Goal: Book appointment/travel/reservation

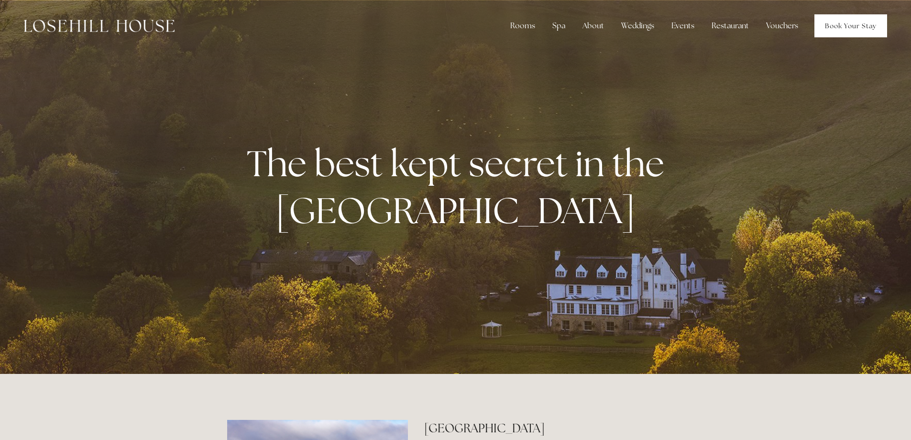
click at [870, 28] on link "Book Your Stay" at bounding box center [851, 25] width 73 height 23
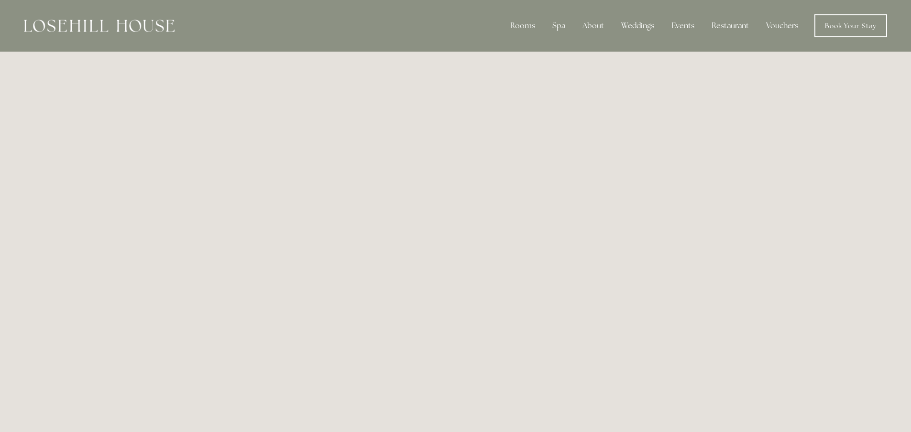
click at [63, 29] on img at bounding box center [99, 26] width 151 height 12
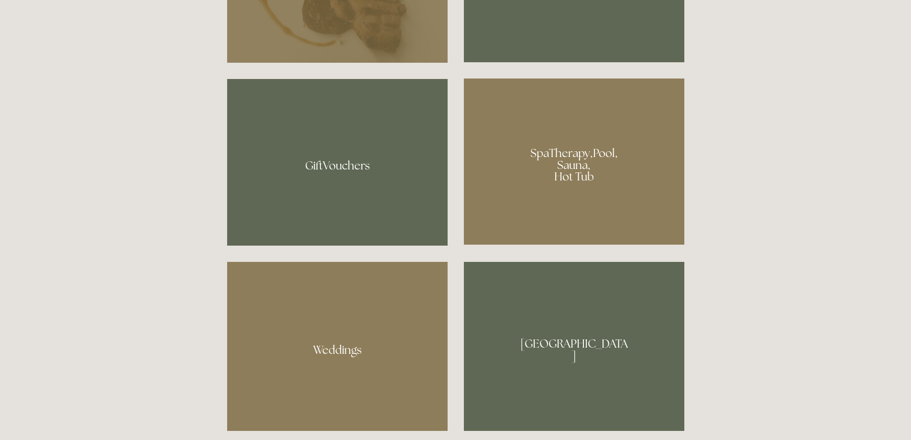
scroll to position [765, 0]
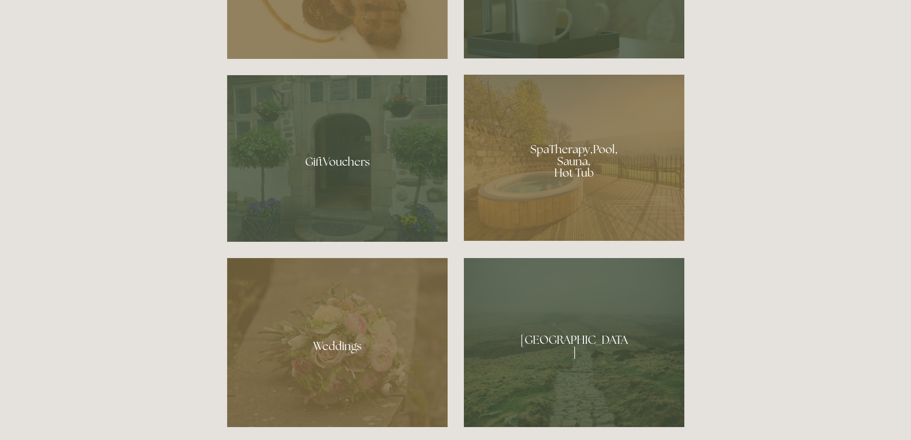
click at [593, 215] on div at bounding box center [574, 158] width 220 height 166
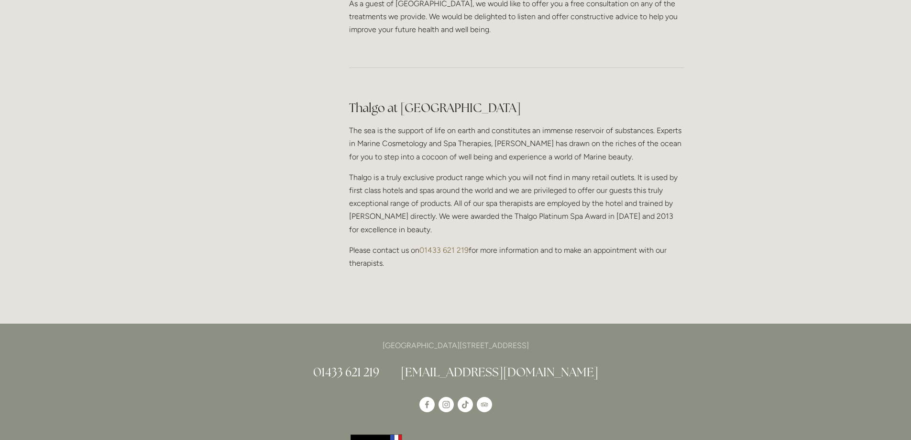
scroll to position [717, 0]
